Goal: Navigation & Orientation: Go to known website

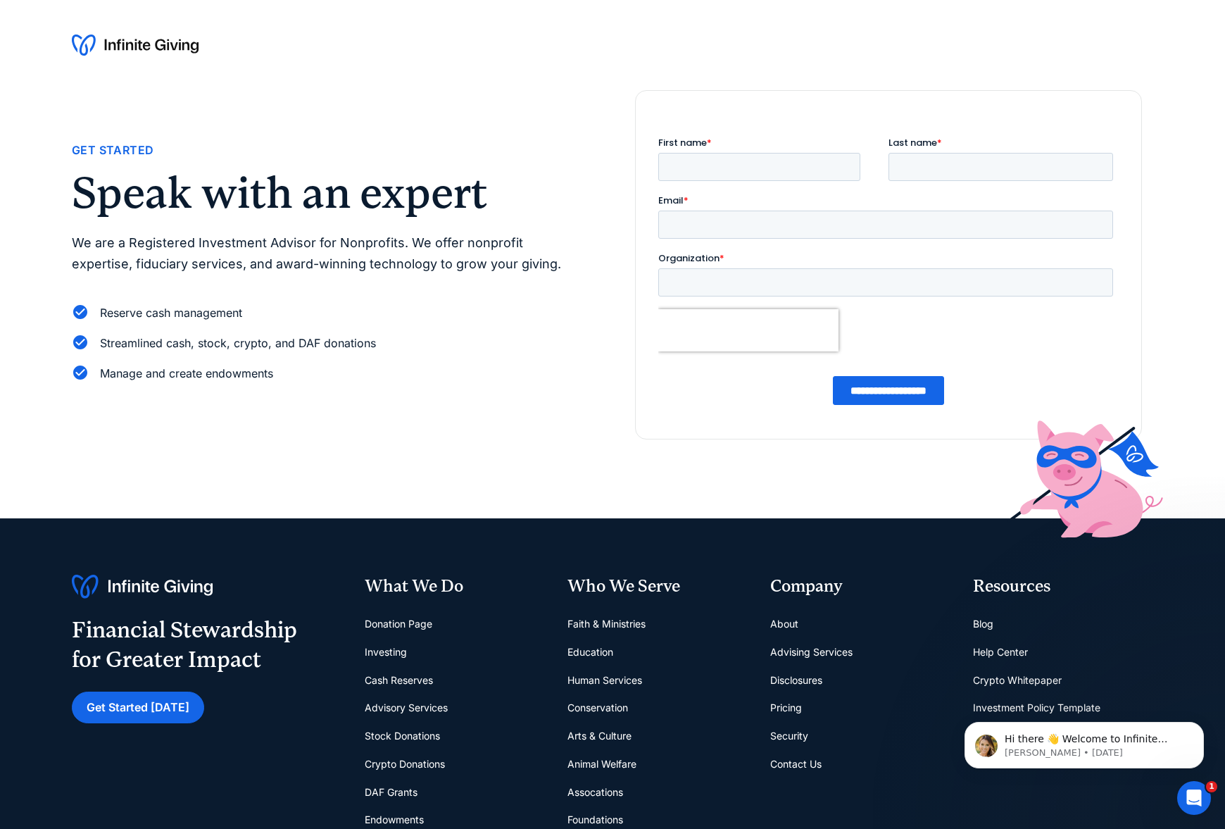
click at [174, 53] on img at bounding box center [135, 45] width 127 height 23
click at [99, 44] on img at bounding box center [135, 45] width 127 height 23
